Goal: Task Accomplishment & Management: Manage account settings

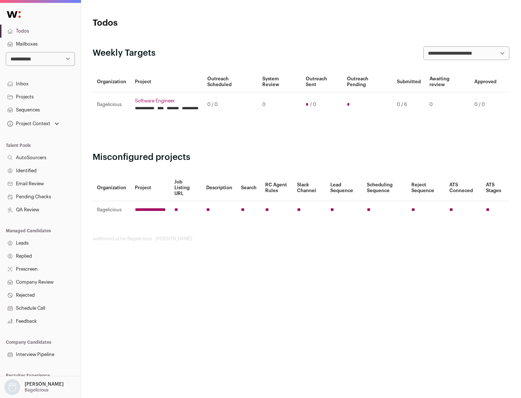
click at [40, 97] on link "Projects" at bounding box center [40, 96] width 81 height 13
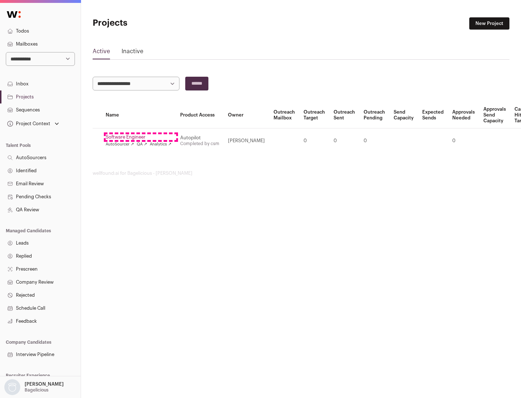
click at [141, 137] on link "Software Engineer" at bounding box center [139, 137] width 66 height 6
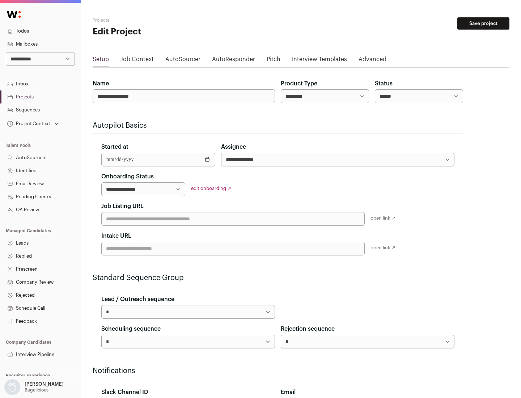
click at [483, 24] on button "Save project" at bounding box center [483, 23] width 52 height 12
